Goal: Check status: Check status

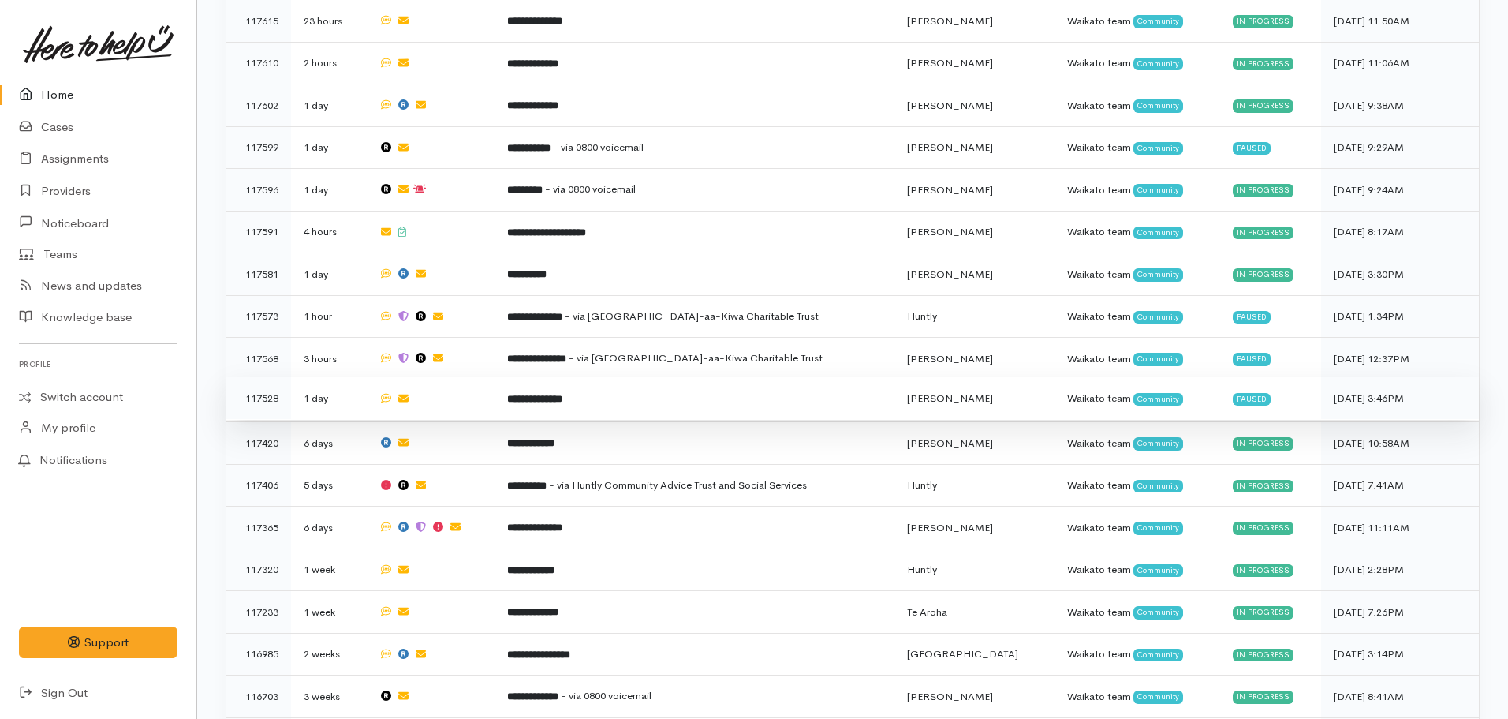
scroll to position [710, 0]
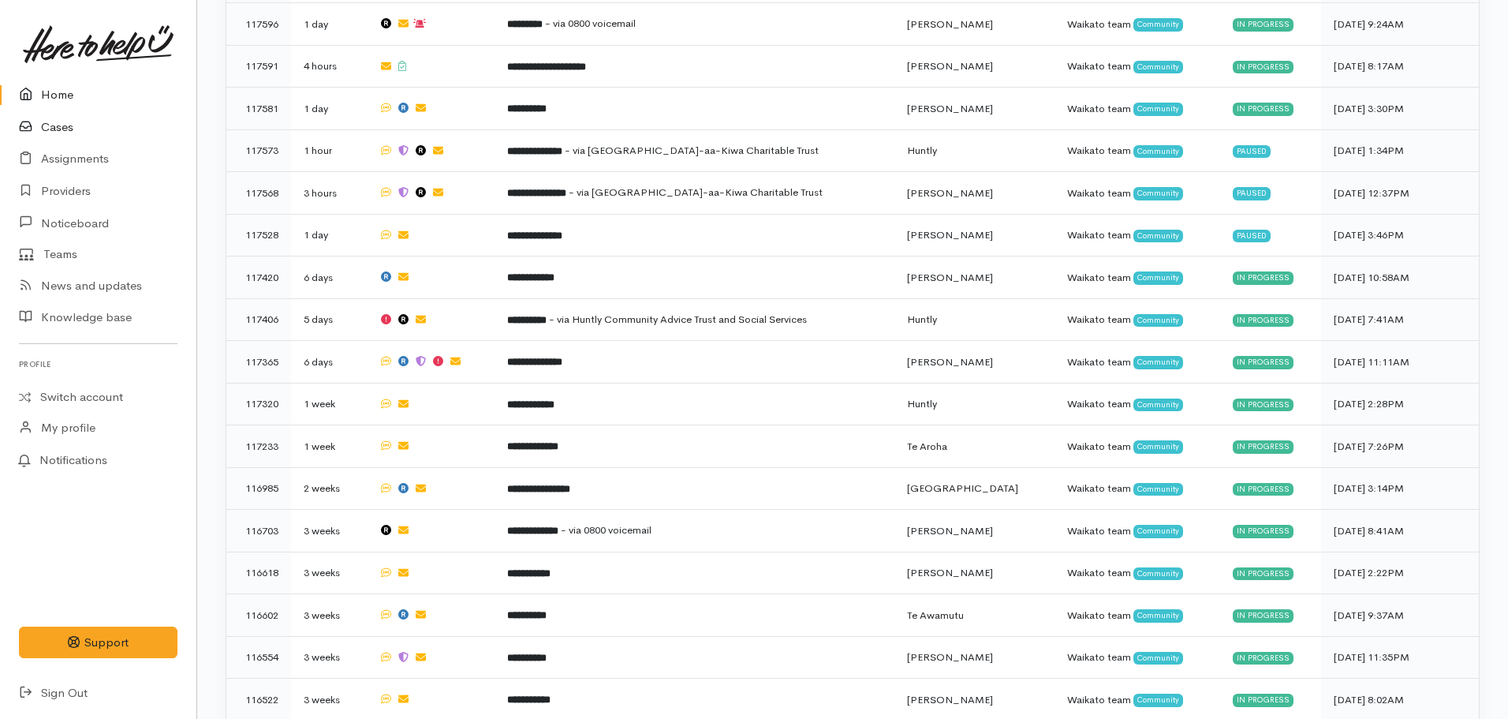
click at [95, 121] on link "Cases" at bounding box center [98, 127] width 196 height 32
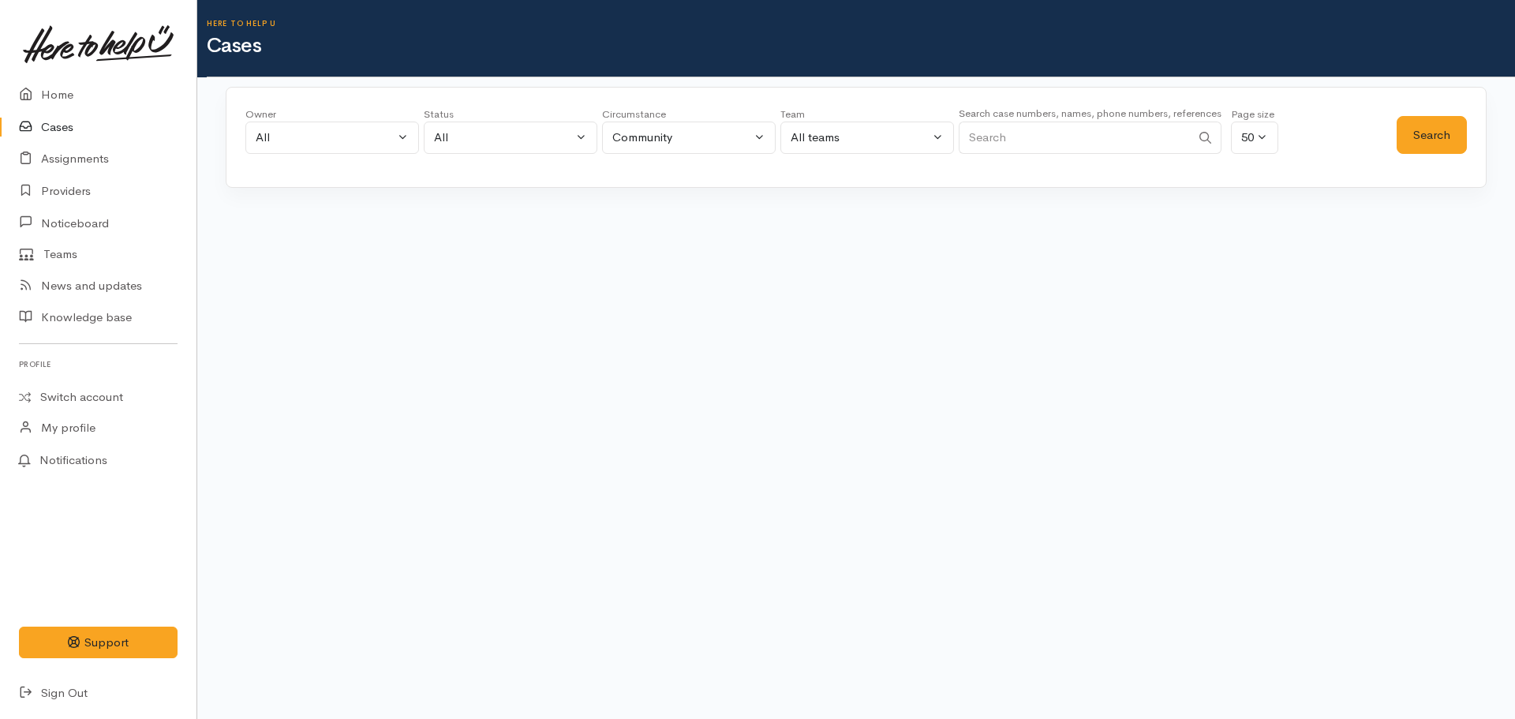
click at [1055, 124] on input "Search" at bounding box center [1075, 137] width 232 height 32
type input "02041318001"
click at [1429, 148] on button "Search" at bounding box center [1431, 135] width 70 height 39
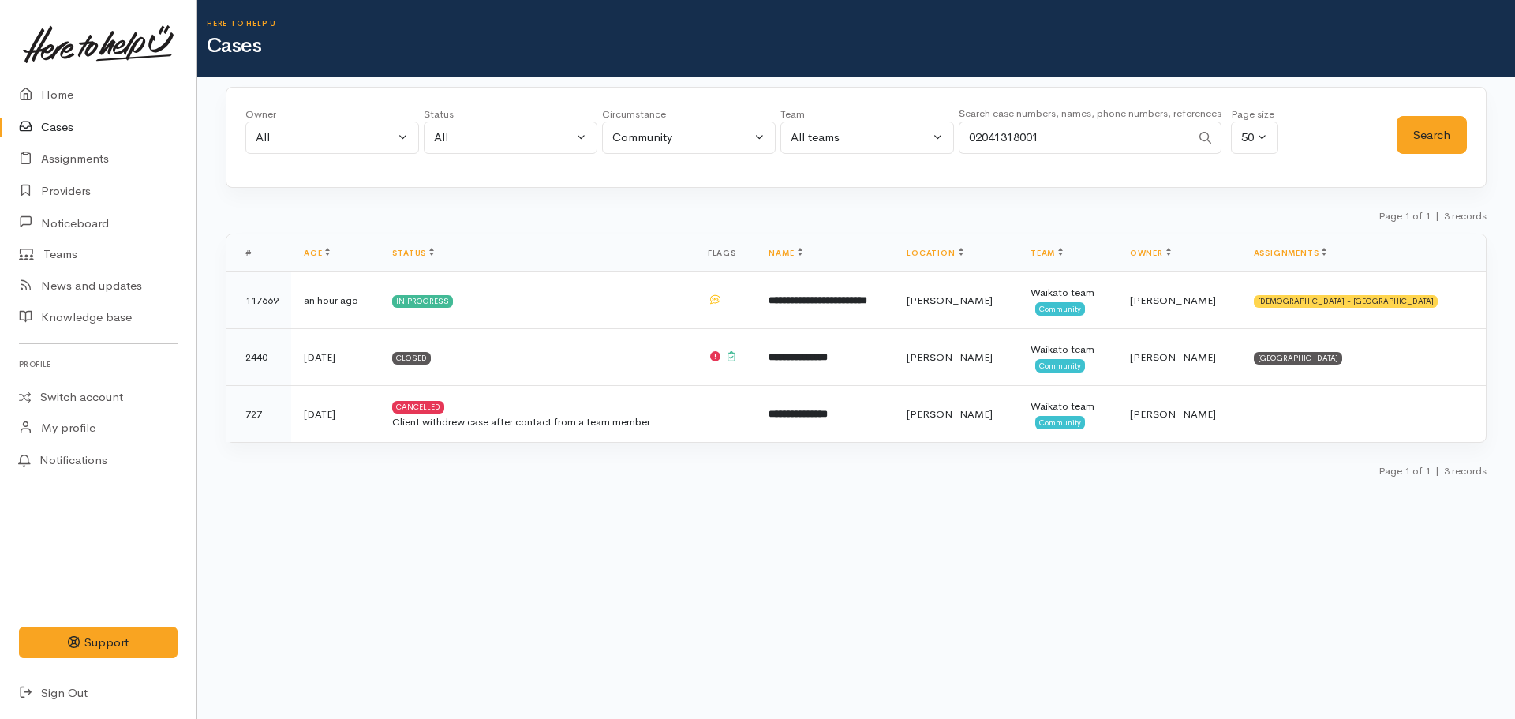
drag, startPoint x: 973, startPoint y: 134, endPoint x: 941, endPoint y: 140, distance: 32.2
click at [944, 140] on div "Owner All My cases [PERSON_NAME] ('Here to help u') [PERSON_NAME] ('Here to hel…" at bounding box center [820, 135] width 1151 height 57
type input "02041318001"
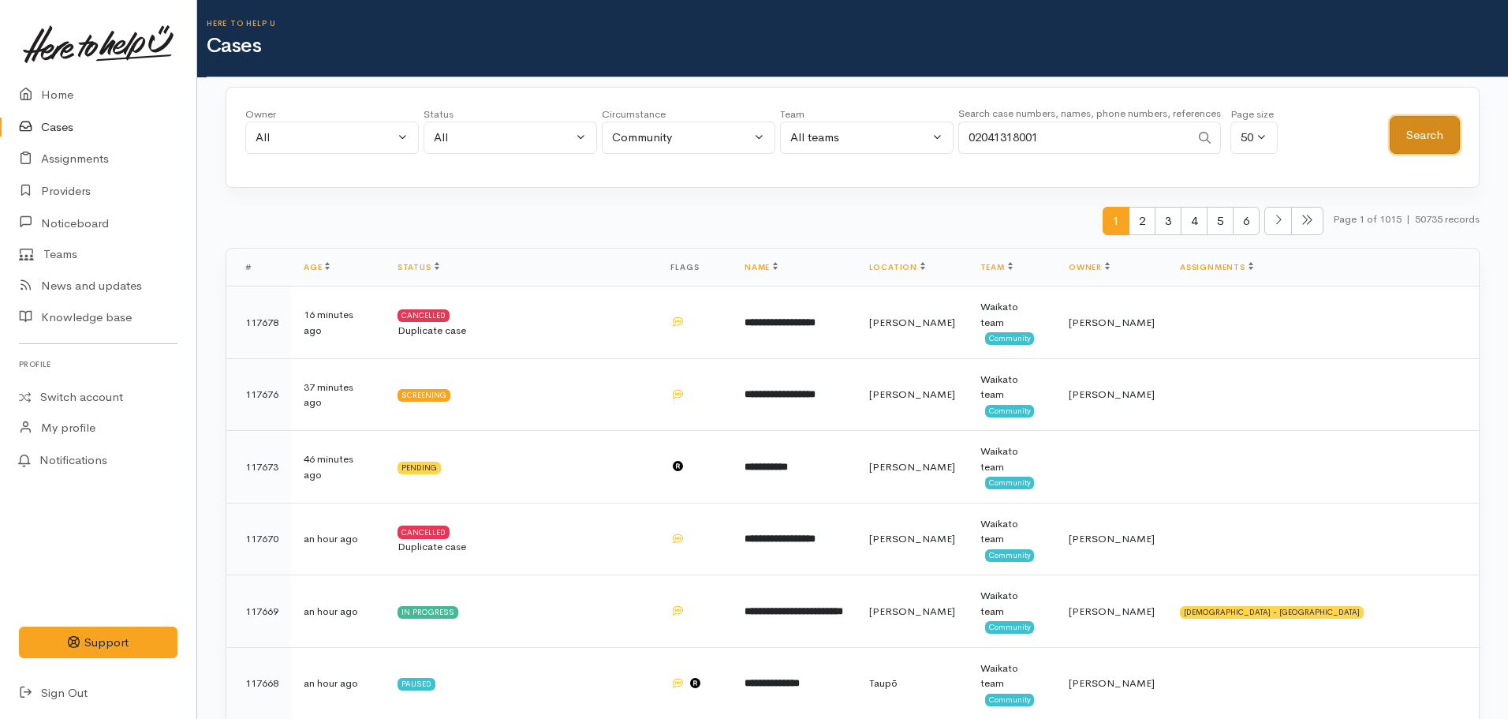
click at [1415, 148] on button "Search" at bounding box center [1425, 135] width 70 height 39
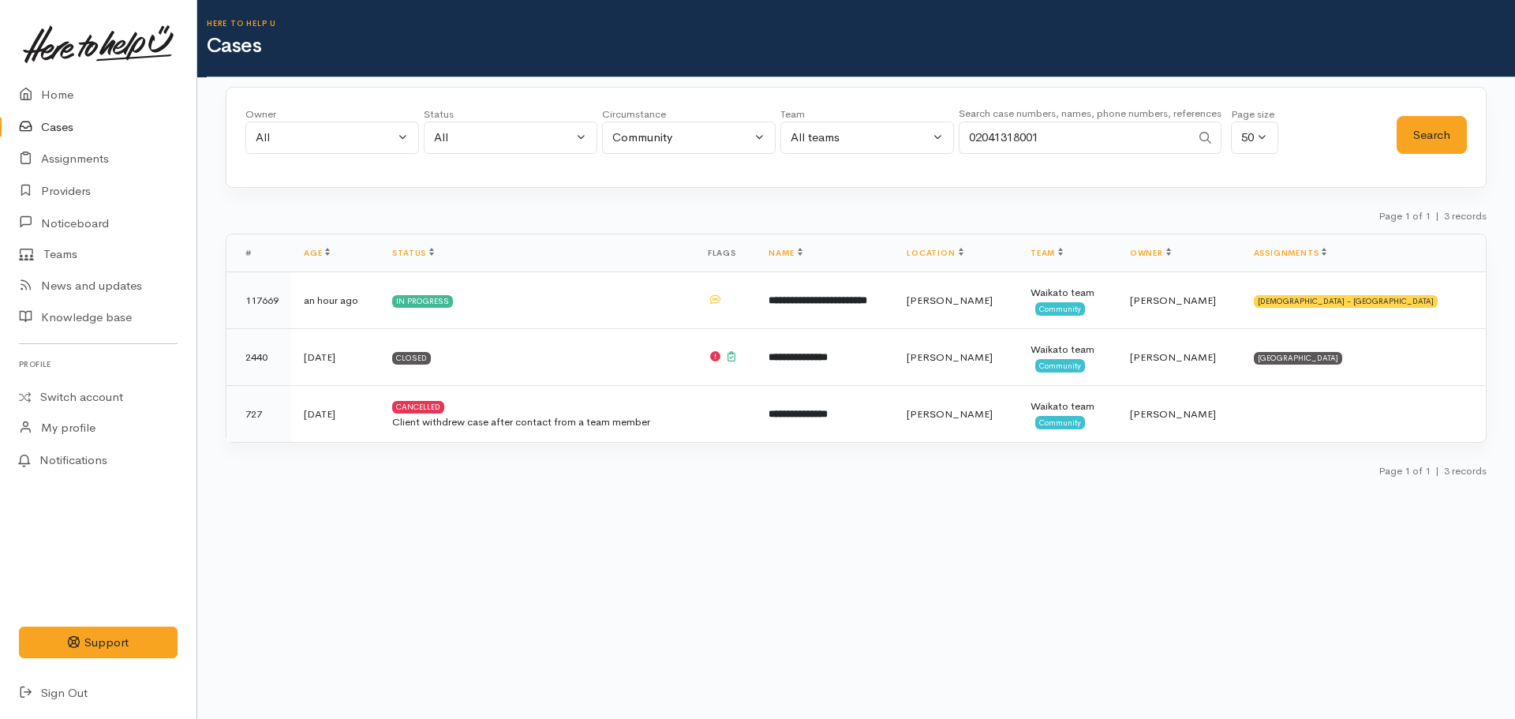
drag, startPoint x: 1044, startPoint y: 136, endPoint x: 898, endPoint y: 130, distance: 146.1
click at [900, 130] on div "Owner All My cases [PERSON_NAME] ('Here to help u') [PERSON_NAME] ('Here to hel…" at bounding box center [820, 135] width 1151 height 57
type input "0225747354"
click at [1418, 135] on button "Search" at bounding box center [1431, 135] width 70 height 39
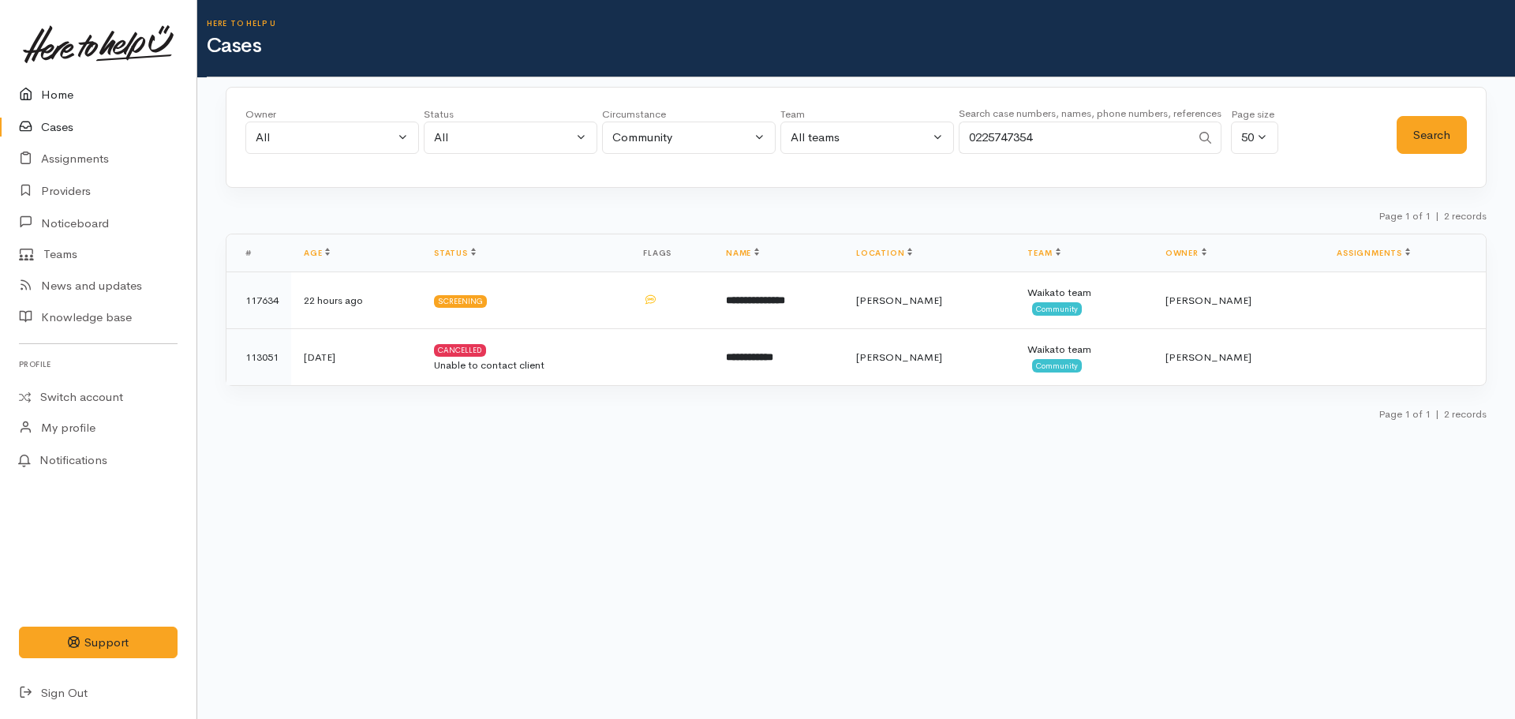
click at [39, 92] on icon at bounding box center [30, 95] width 22 height 20
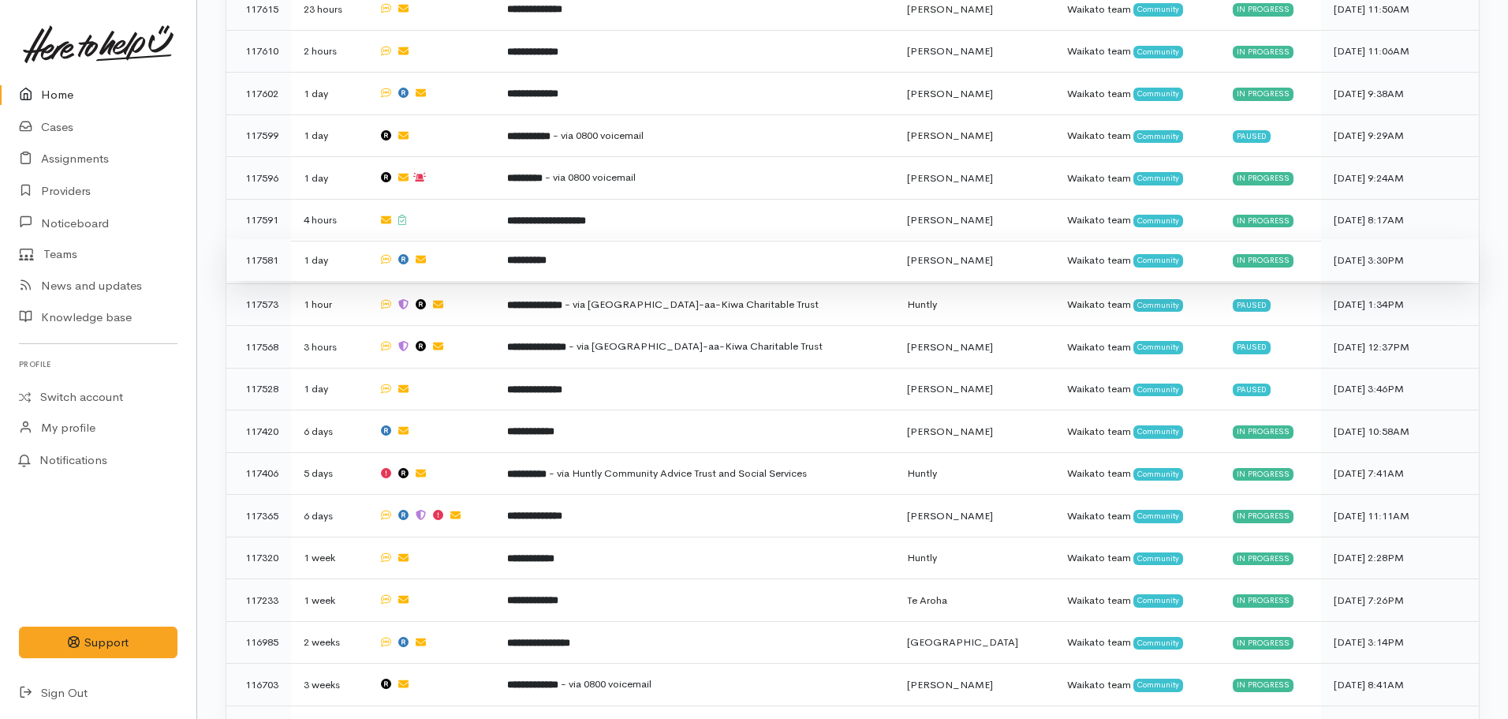
scroll to position [480, 0]
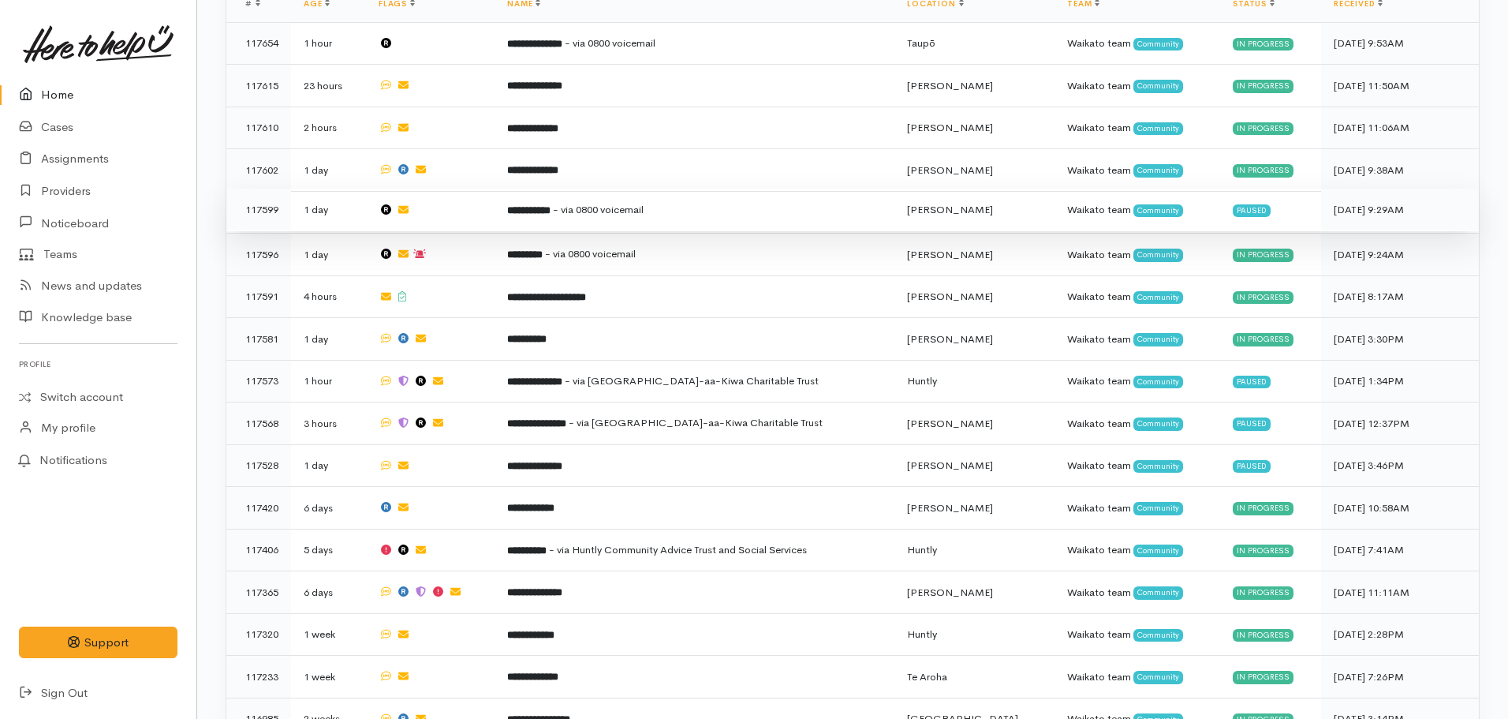
click at [613, 211] on span "- via 0800 voicemail" at bounding box center [598, 209] width 91 height 13
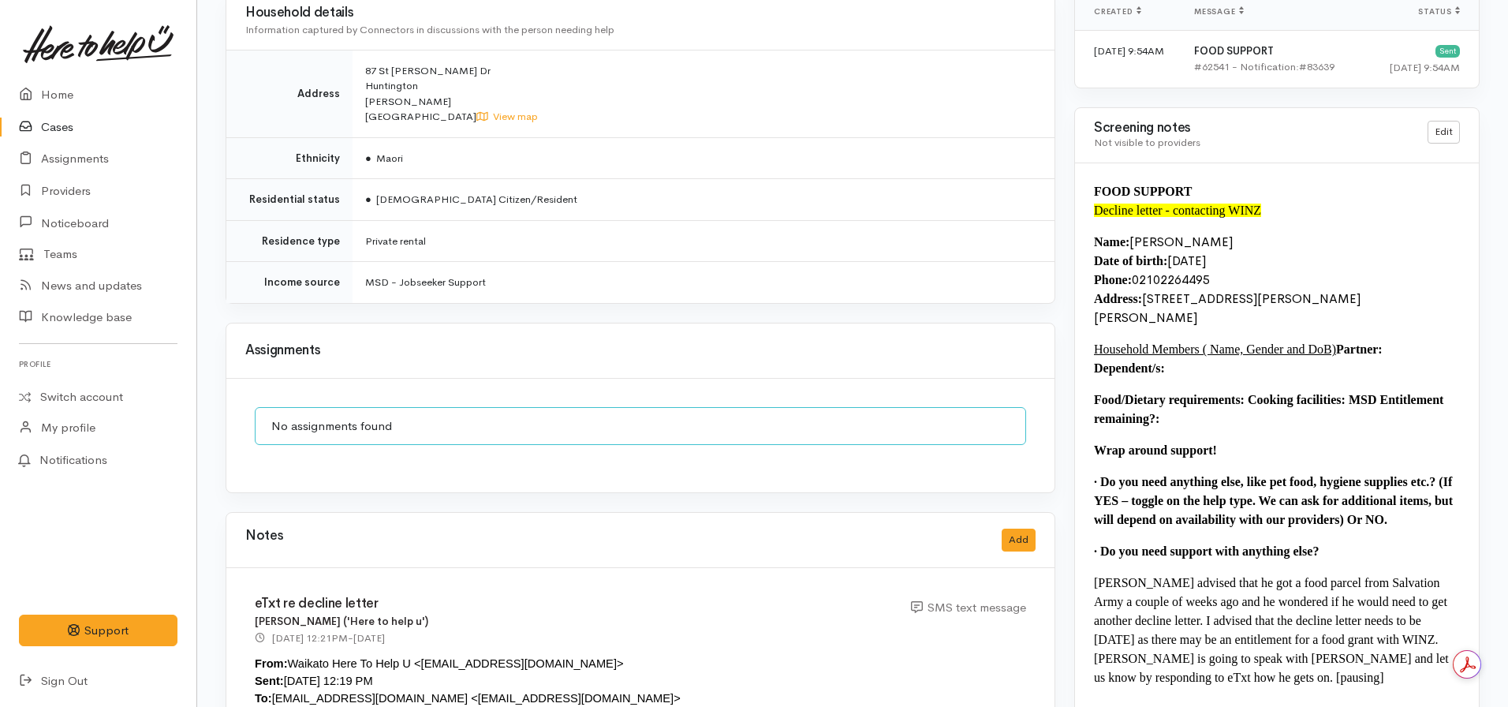
scroll to position [1183, 0]
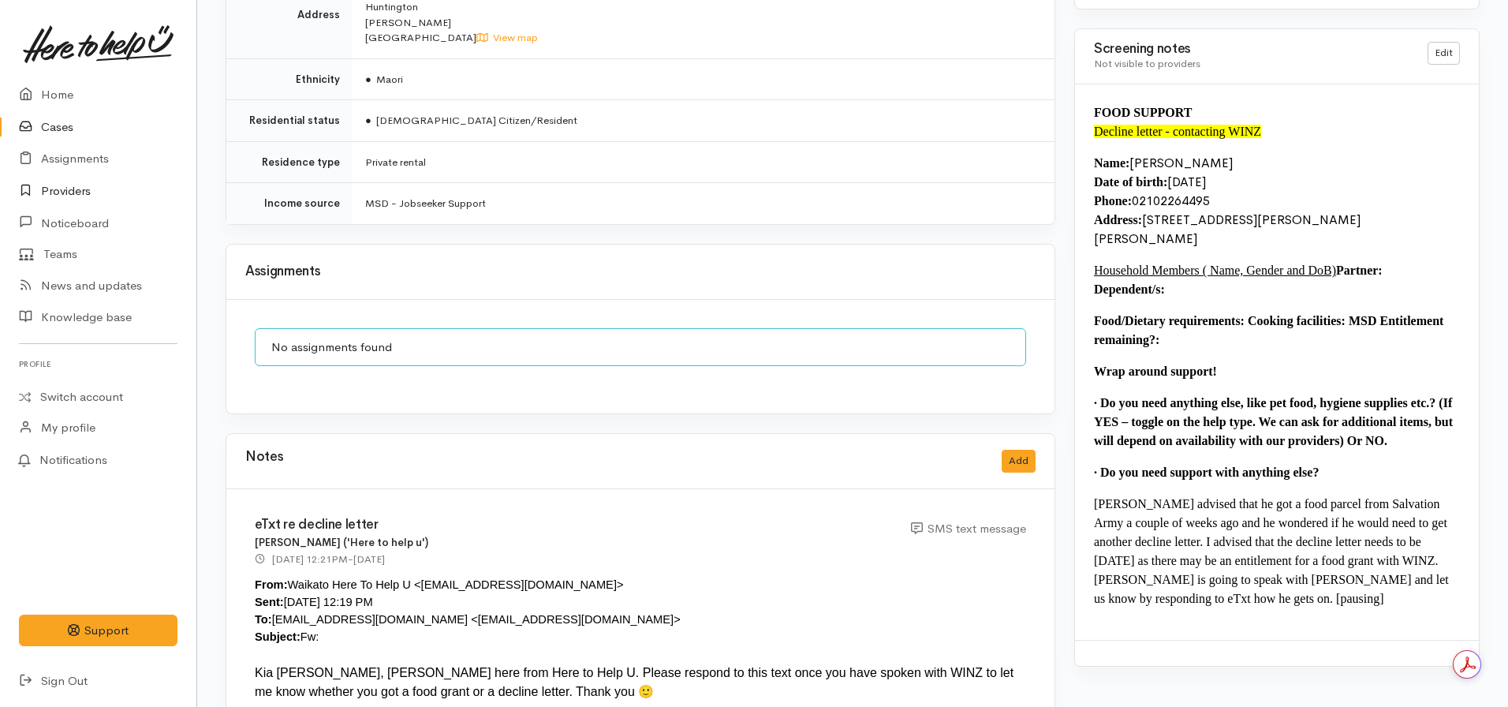
click at [62, 198] on link "Providers" at bounding box center [98, 191] width 196 height 32
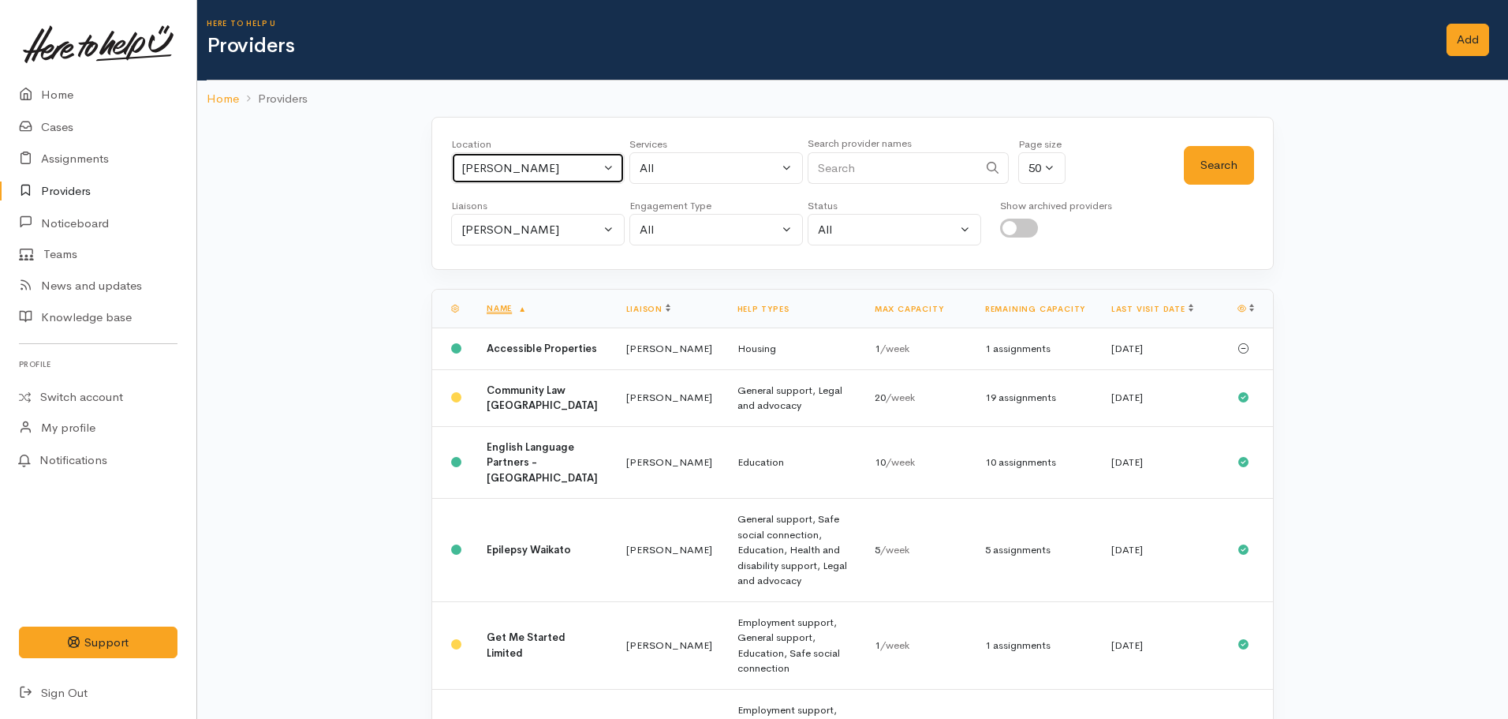
click at [534, 178] on button "[PERSON_NAME]" at bounding box center [538, 168] width 174 height 32
